Goal: Task Accomplishment & Management: Manage account settings

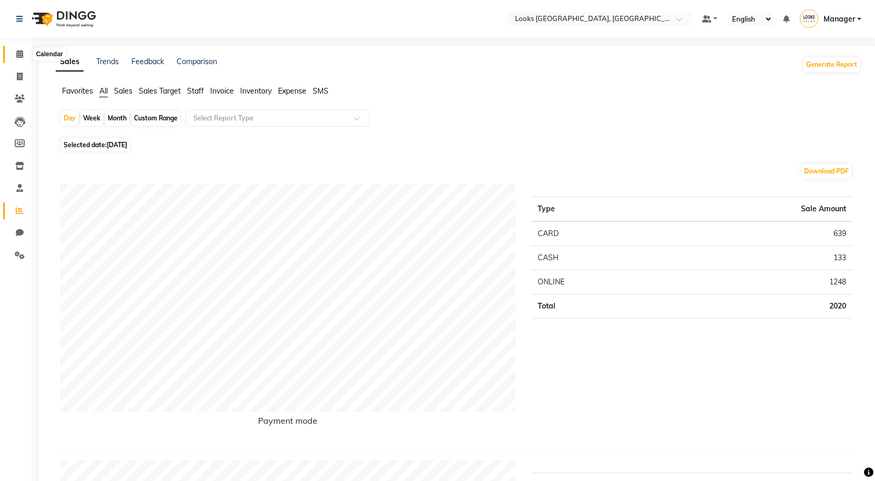
click at [23, 50] on icon at bounding box center [19, 54] width 7 height 8
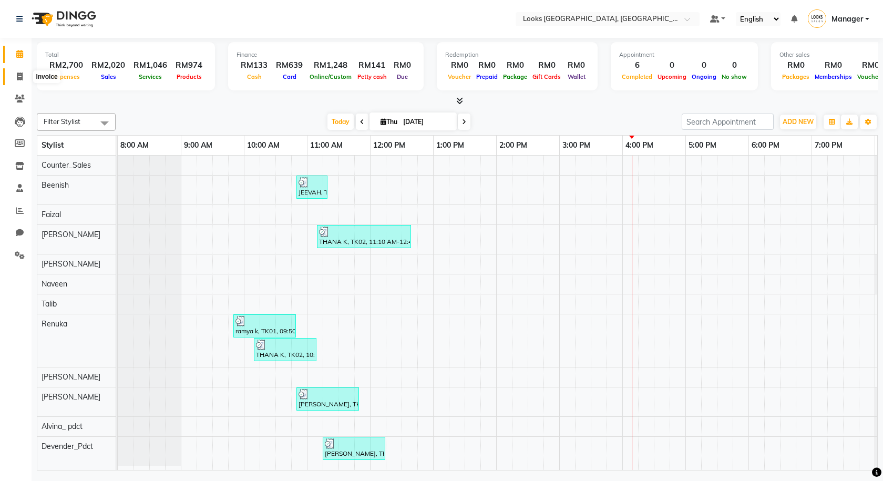
click at [26, 72] on span at bounding box center [20, 77] width 18 height 12
select select "service"
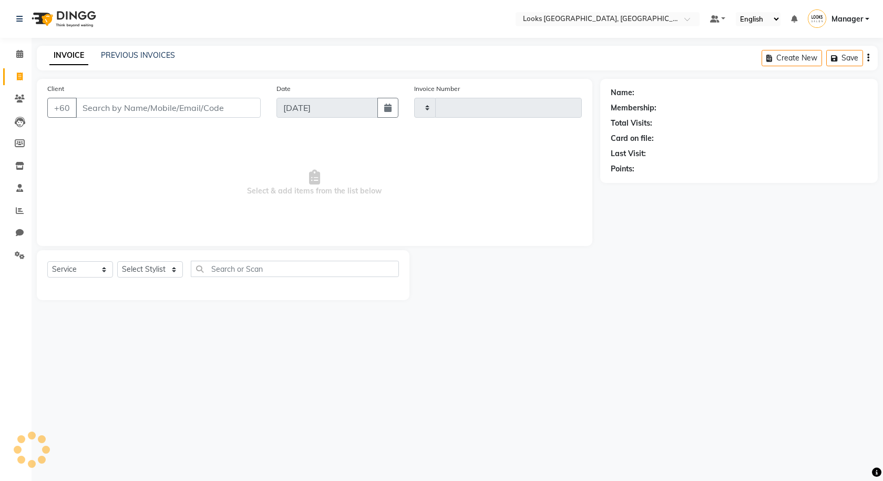
type input "1244"
select select "8109"
click at [21, 105] on link "Clients" at bounding box center [15, 98] width 25 height 17
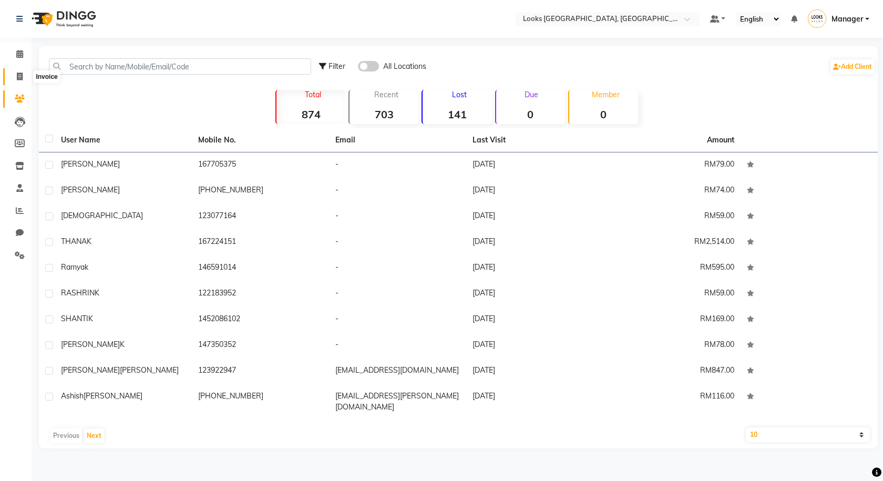
click at [20, 79] on icon at bounding box center [20, 77] width 6 height 8
select select "service"
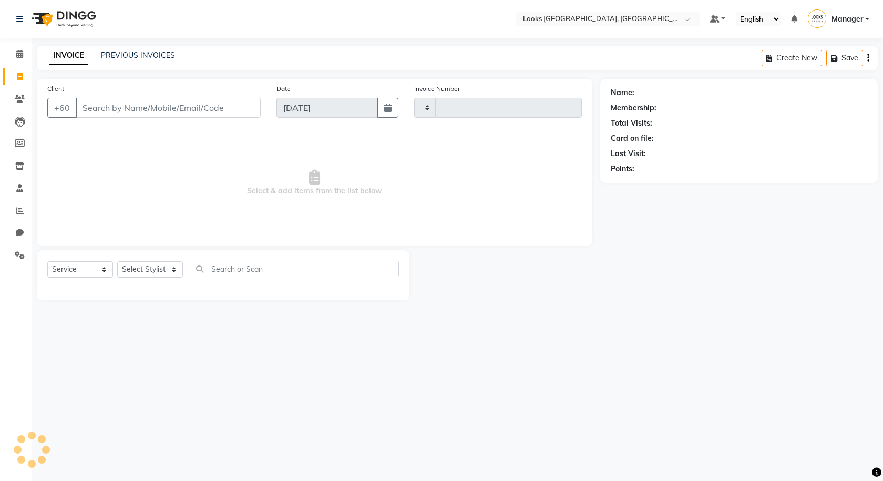
type input "1244"
select select "8109"
click at [25, 99] on span at bounding box center [20, 99] width 18 height 12
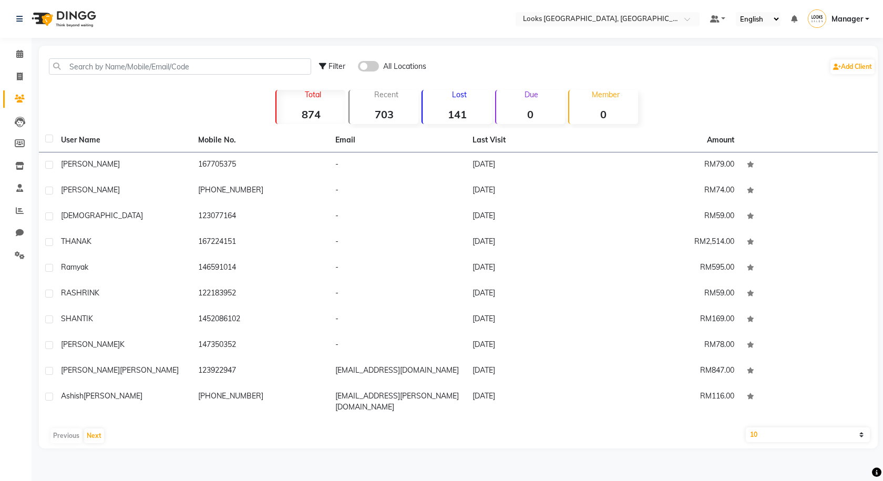
click at [831, 427] on select "10 50 100" at bounding box center [808, 434] width 124 height 15
select select "100"
click at [746, 427] on select "10 50 100" at bounding box center [808, 434] width 124 height 15
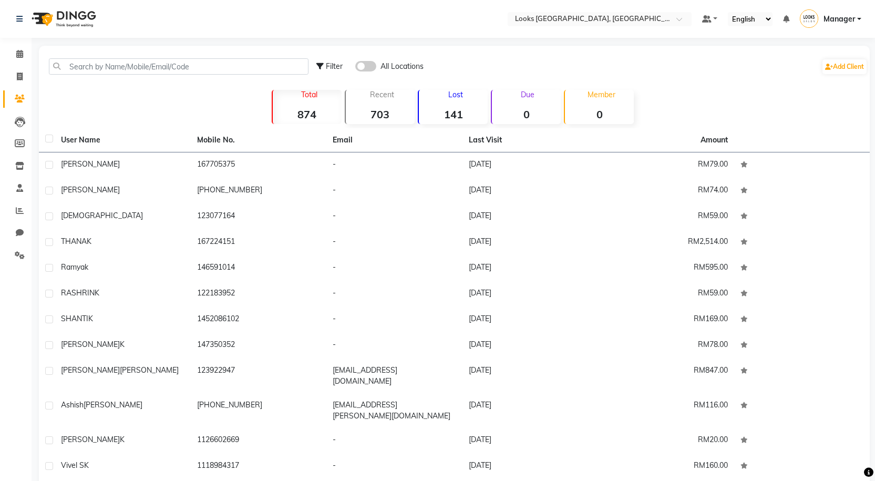
click at [49, 140] on label at bounding box center [49, 139] width 8 height 8
click at [49, 140] on input "checkbox" at bounding box center [48, 139] width 7 height 7
checkbox input "true"
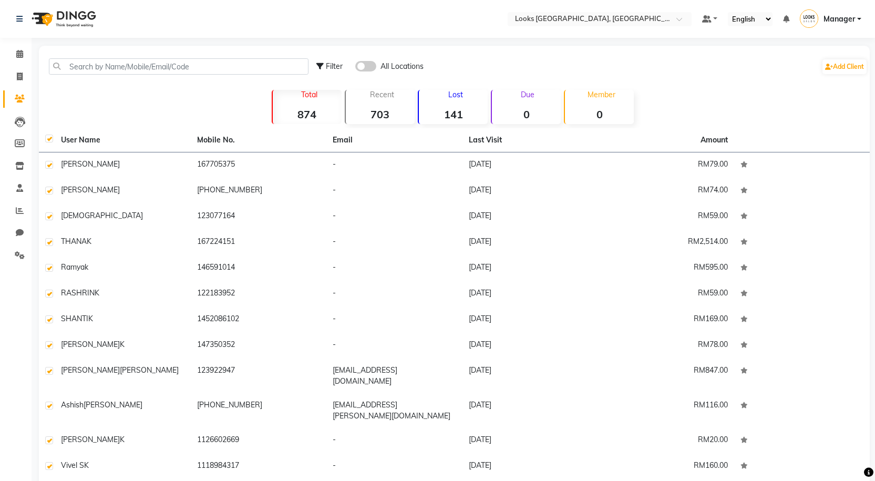
checkbox input "true"
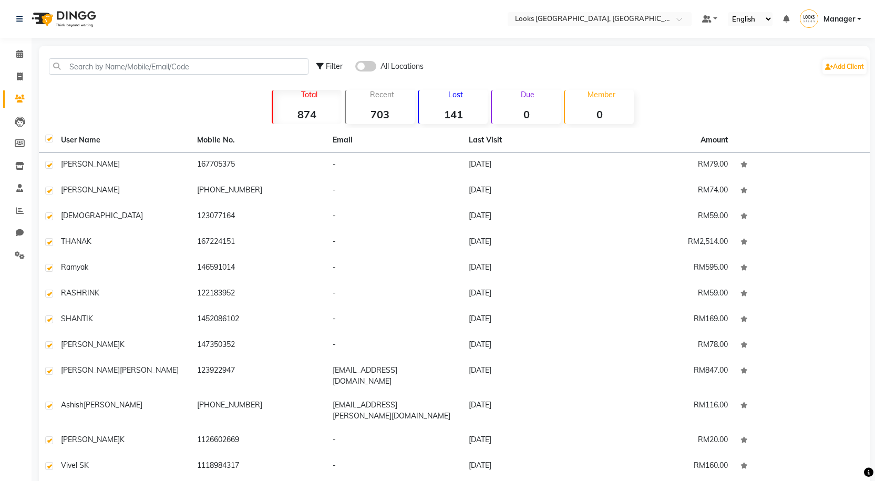
checkbox input "true"
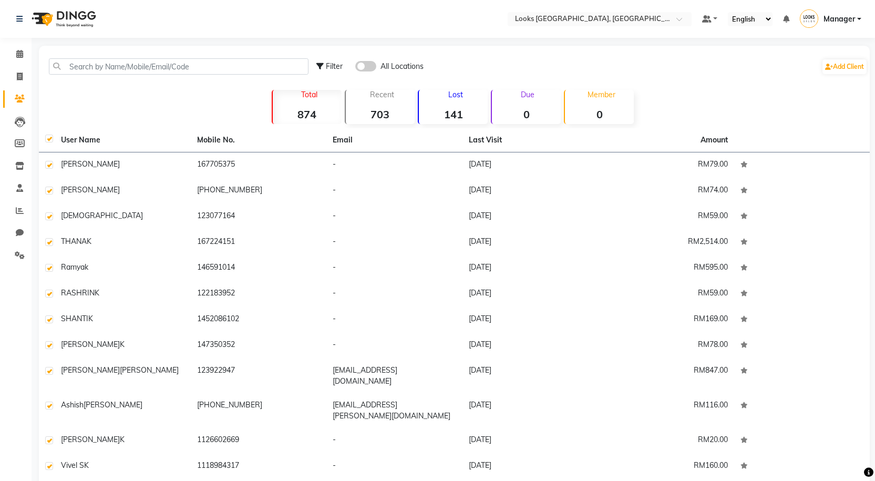
checkbox input "true"
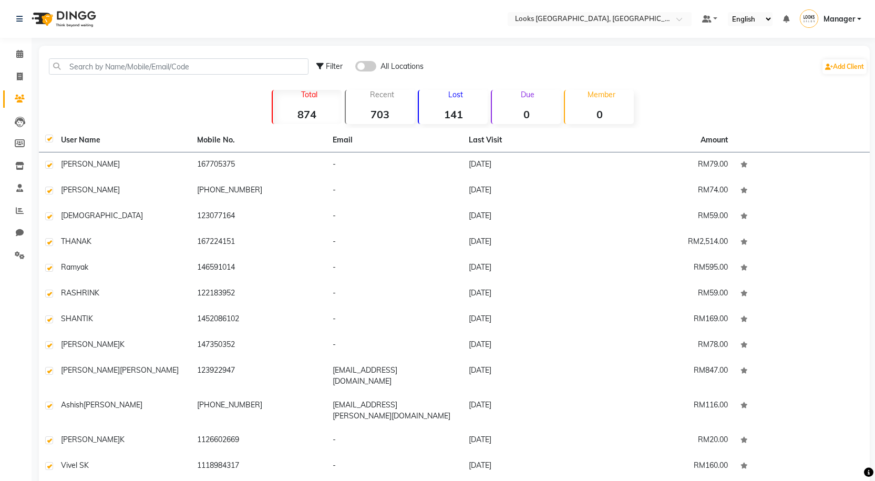
checkbox input "true"
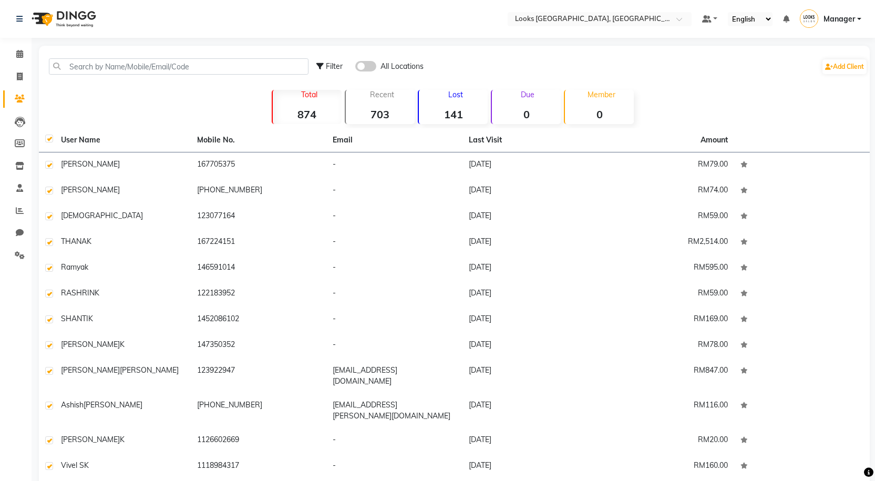
checkbox input "true"
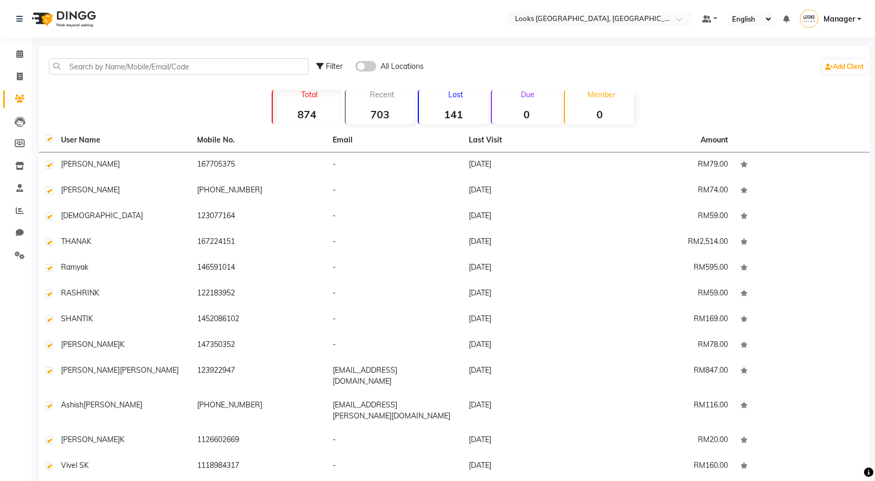
checkbox input "true"
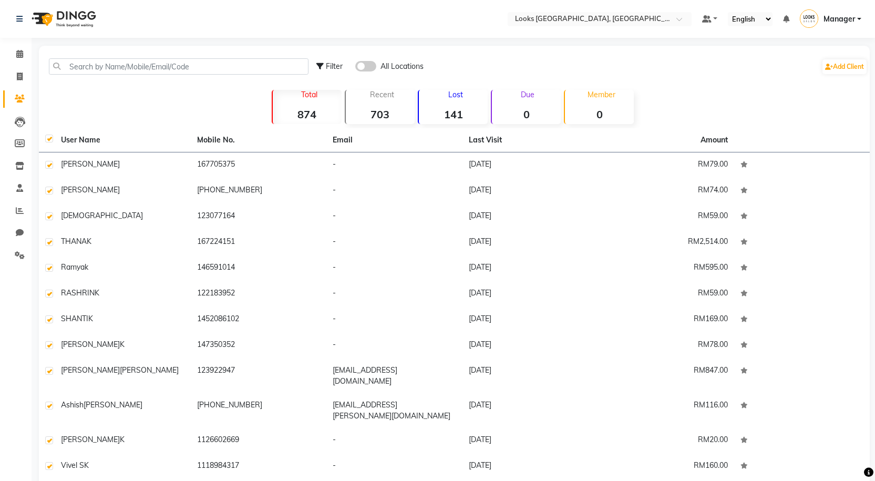
checkbox input "true"
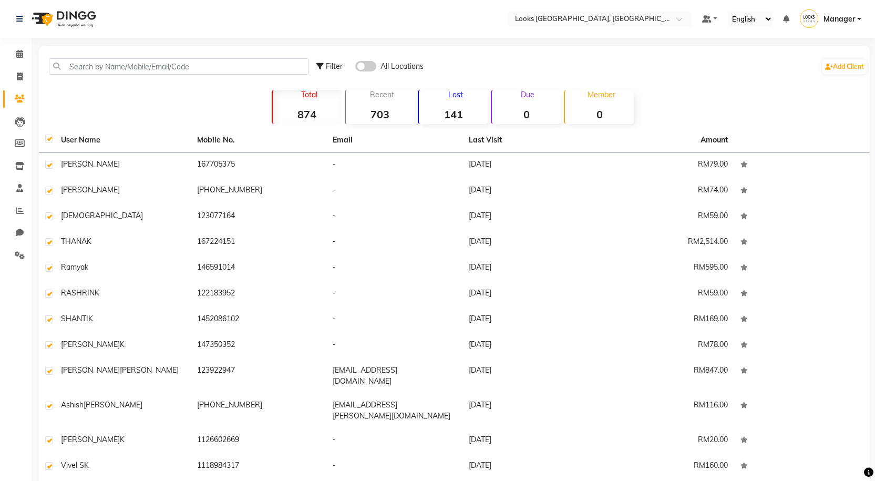
checkbox input "true"
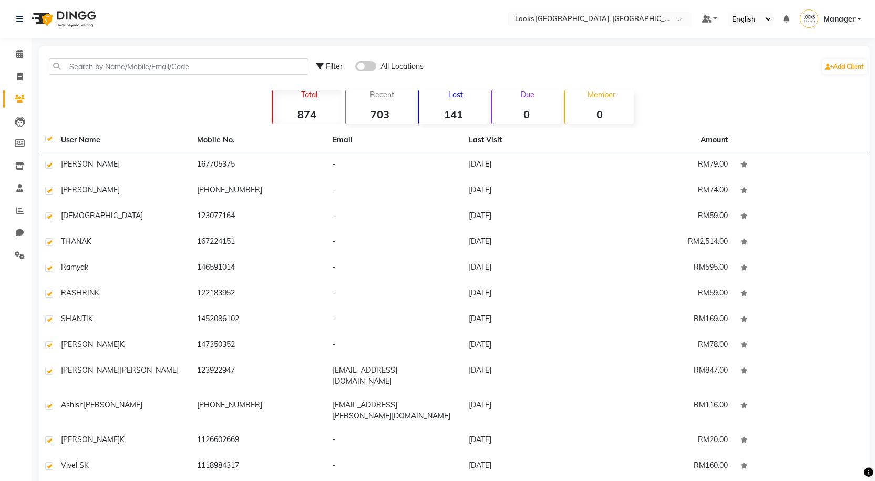
checkbox input "true"
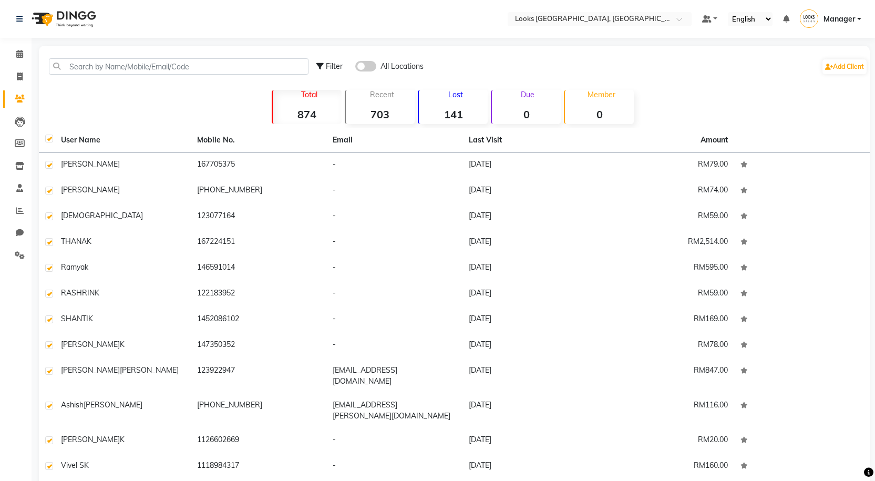
checkbox input "true"
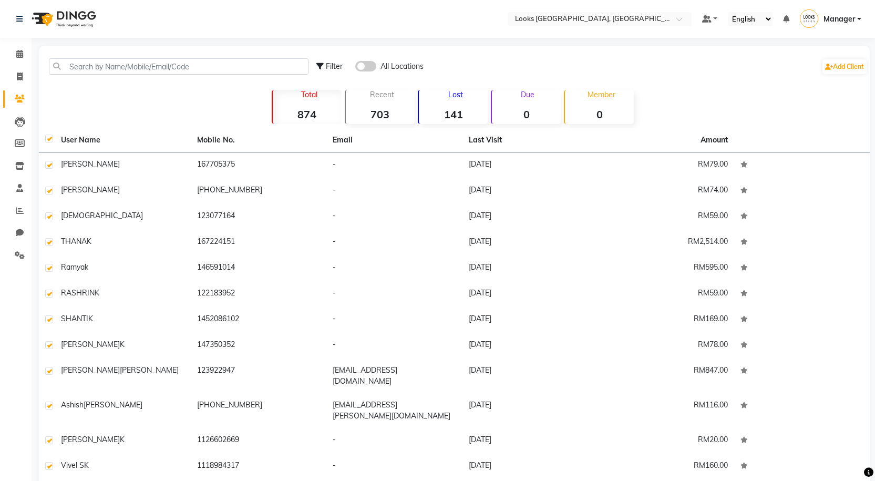
checkbox input "true"
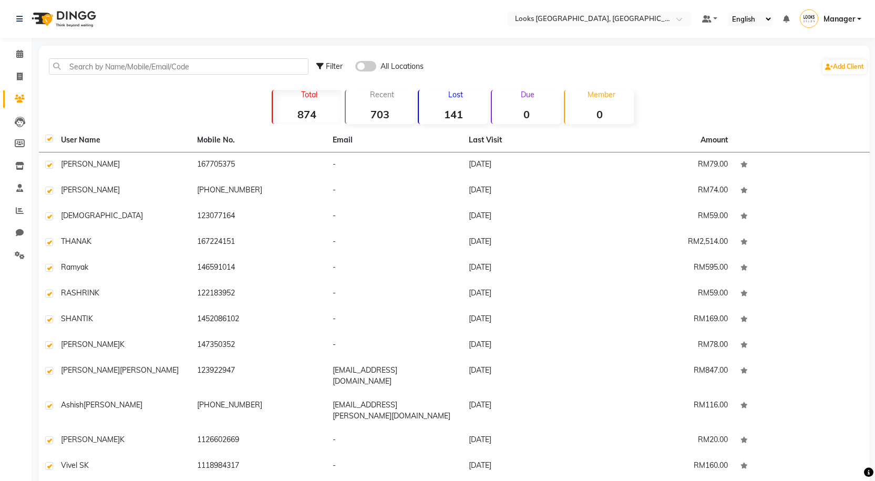
checkbox input "true"
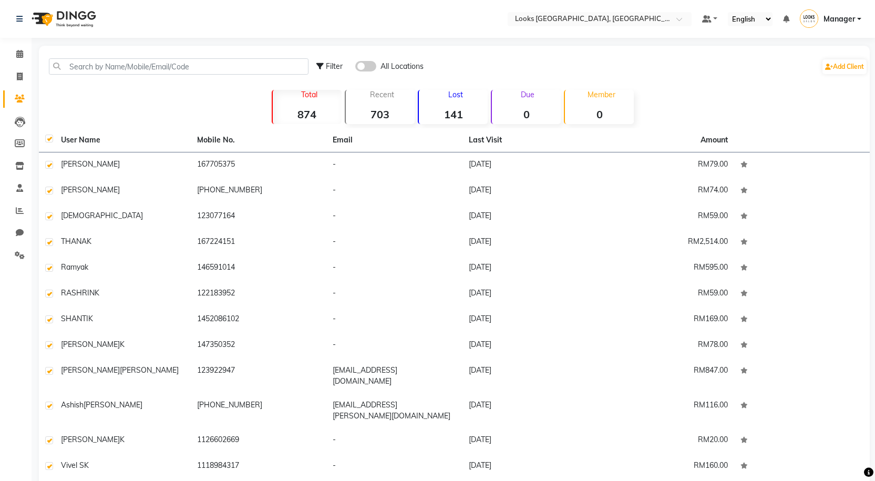
checkbox input "true"
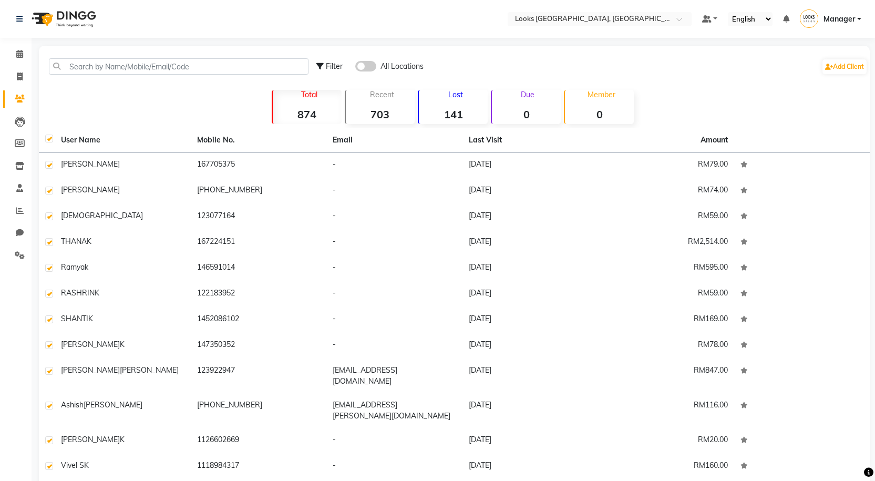
checkbox input "true"
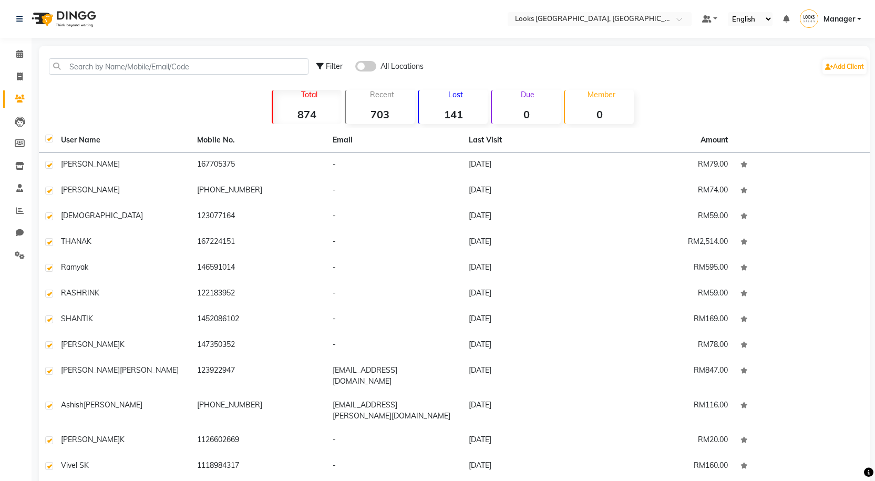
checkbox input "true"
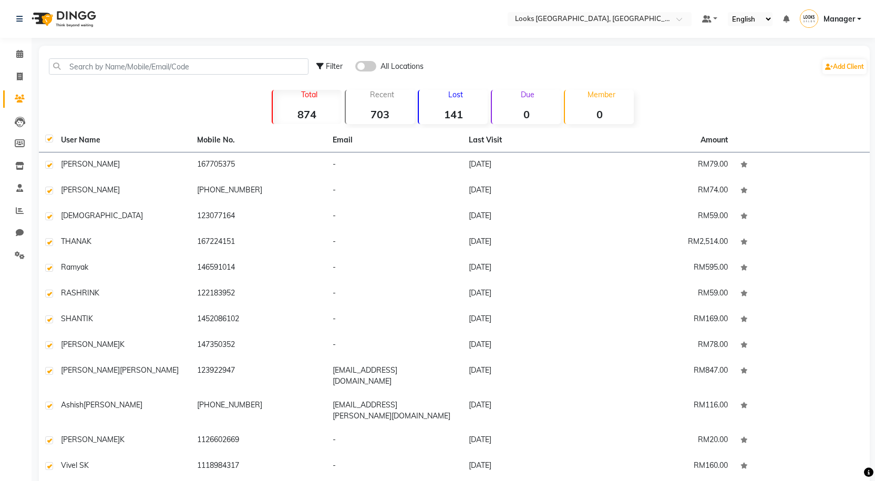
checkbox input "true"
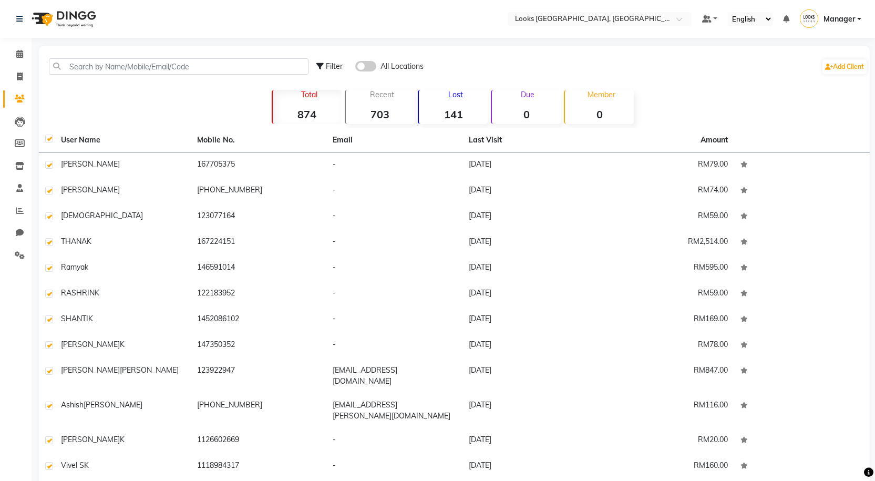
checkbox input "true"
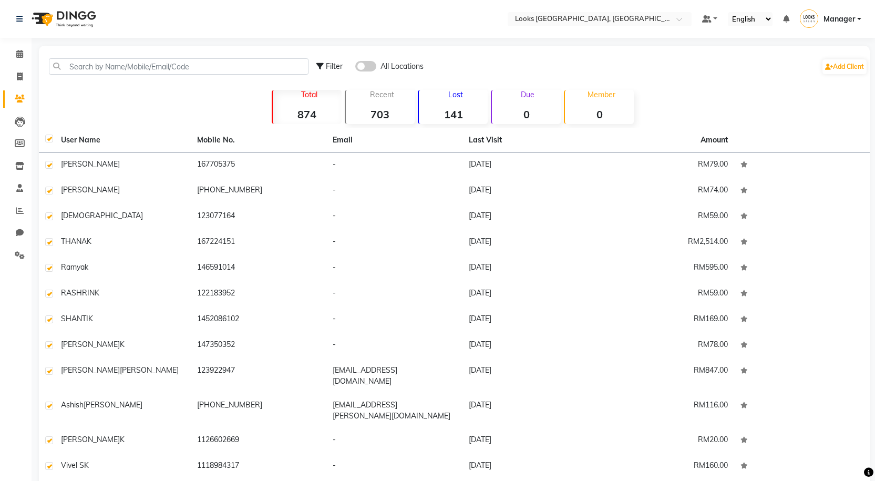
checkbox input "true"
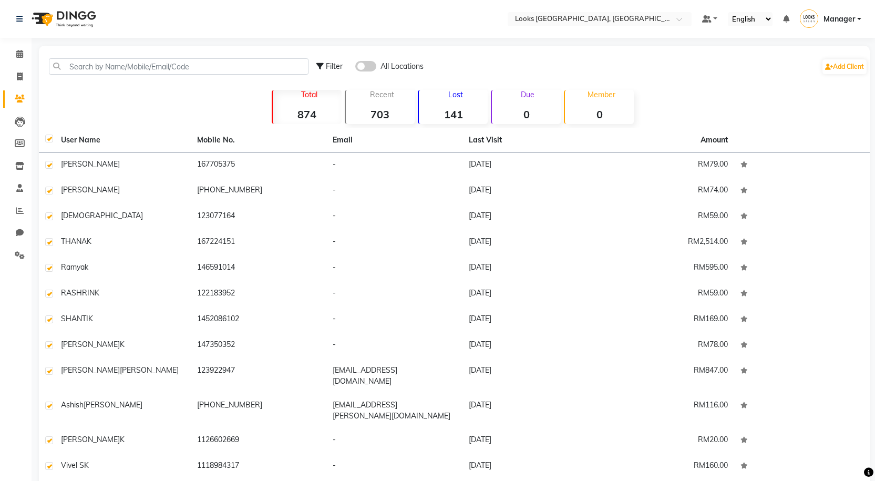
checkbox input "true"
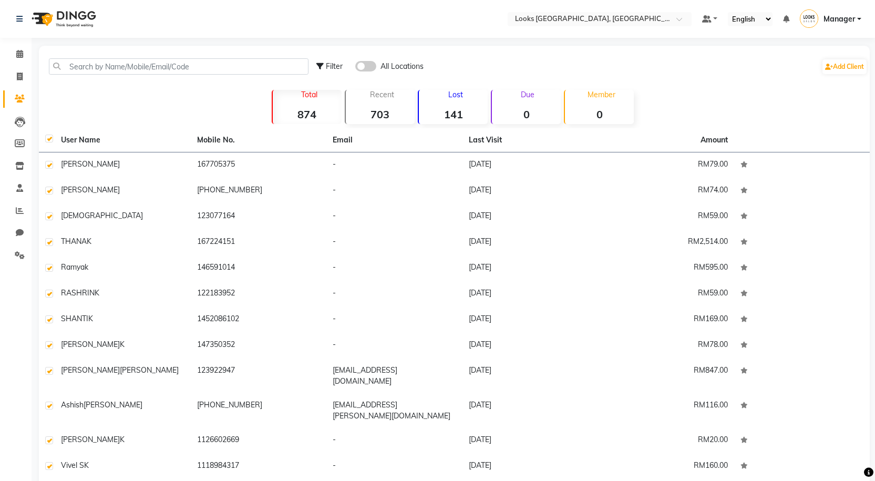
checkbox input "true"
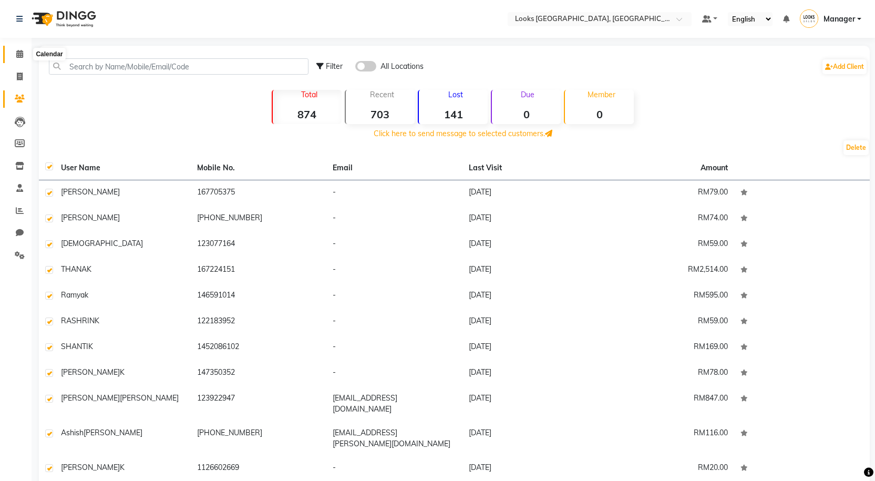
click at [21, 53] on icon at bounding box center [19, 54] width 7 height 8
